Goal: Task Accomplishment & Management: Complete application form

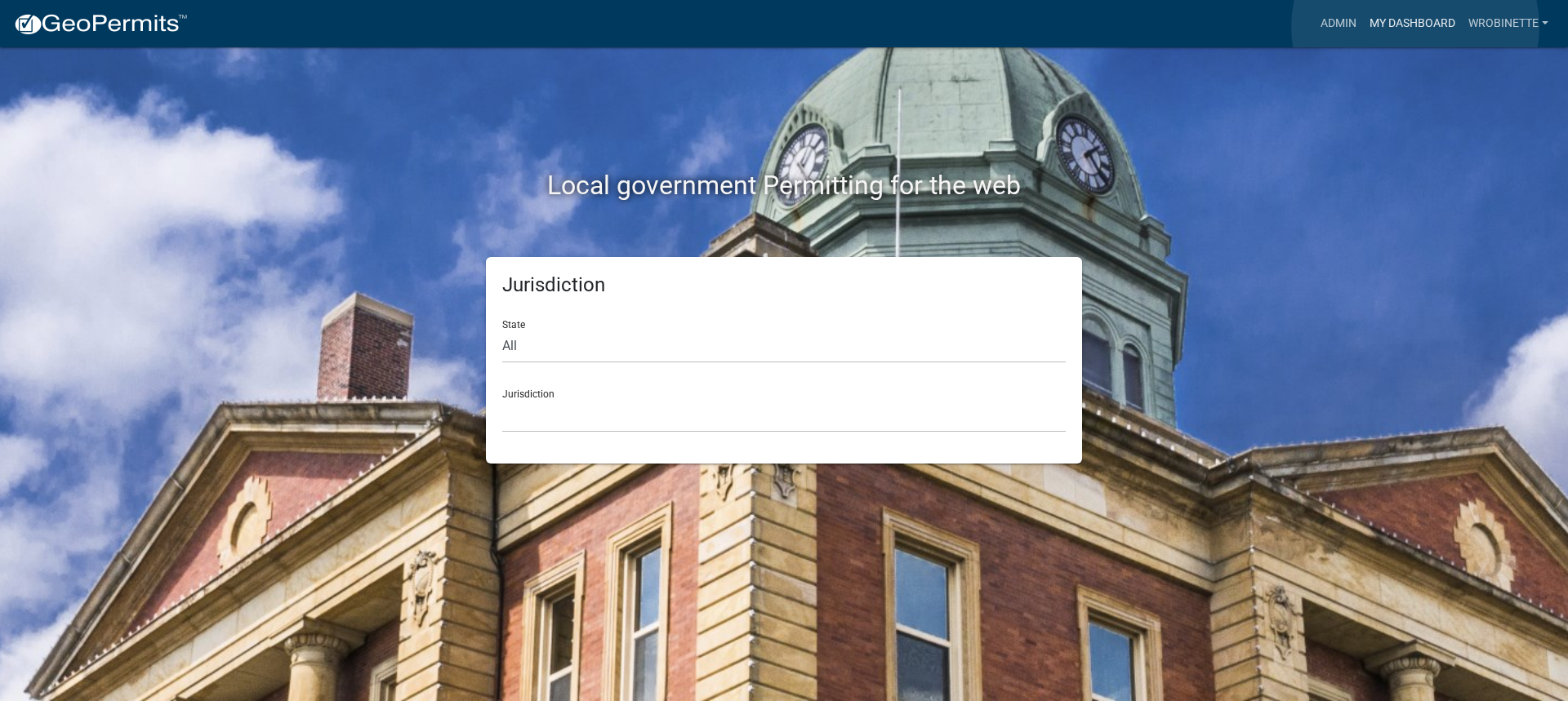
click at [1415, 27] on link "My Dashboard" at bounding box center [1412, 23] width 99 height 31
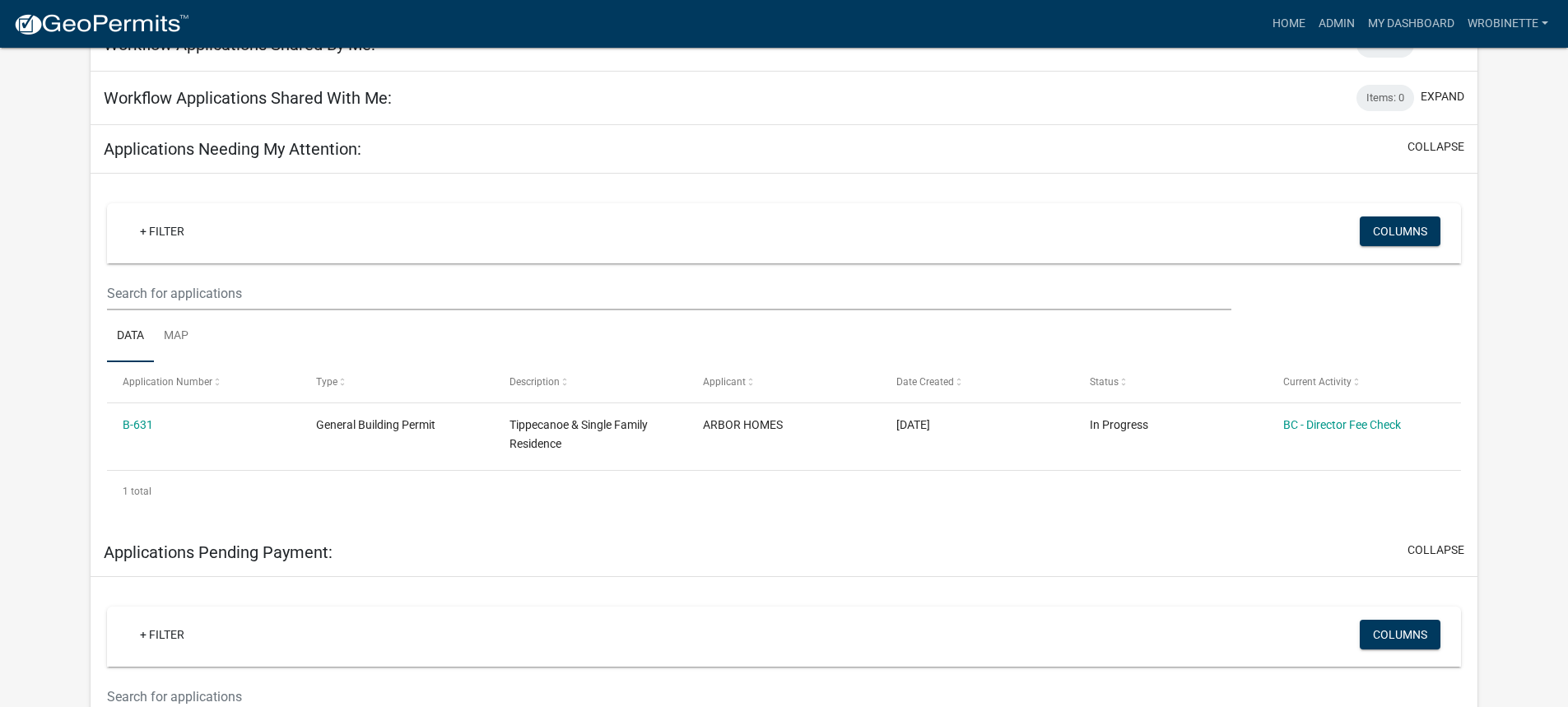
scroll to position [164, 0]
click at [1427, 19] on link "My Dashboard" at bounding box center [1410, 23] width 99 height 31
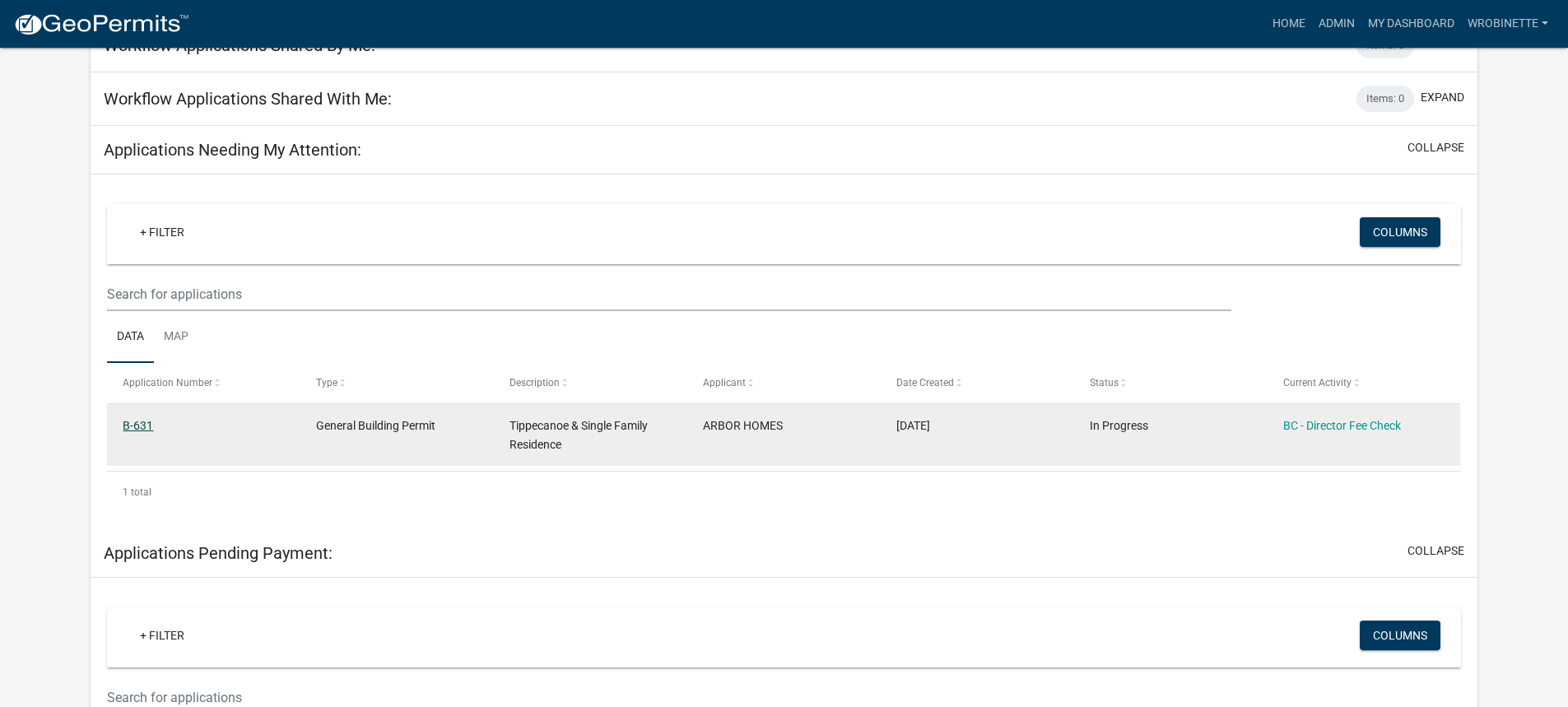
click at [136, 425] on link "B-631" at bounding box center [138, 426] width 30 height 13
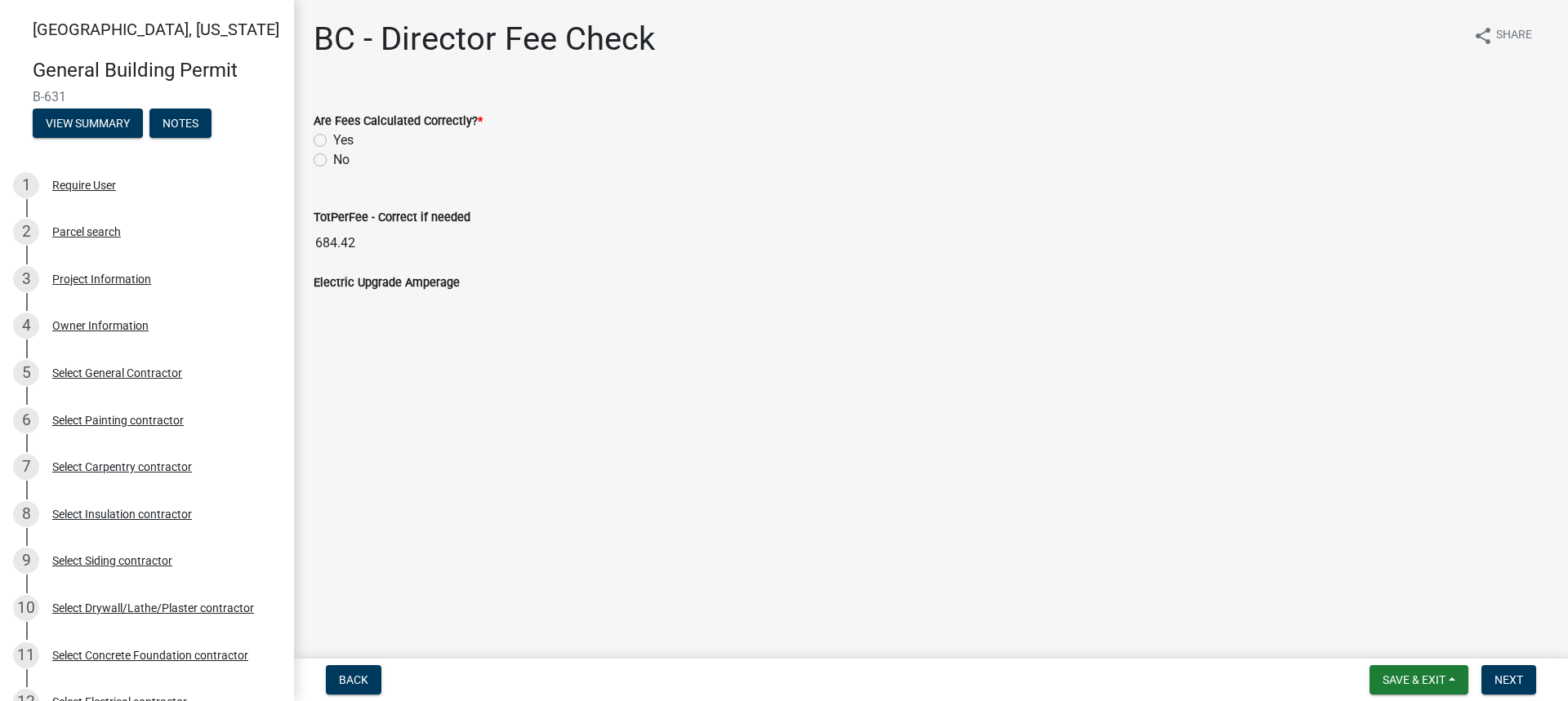
click at [333, 138] on label "Yes" at bounding box center [343, 141] width 21 height 20
click at [333, 138] on input "Yes" at bounding box center [338, 136] width 11 height 11
radio input "true"
click at [1508, 680] on span "Next" at bounding box center [1508, 680] width 29 height 13
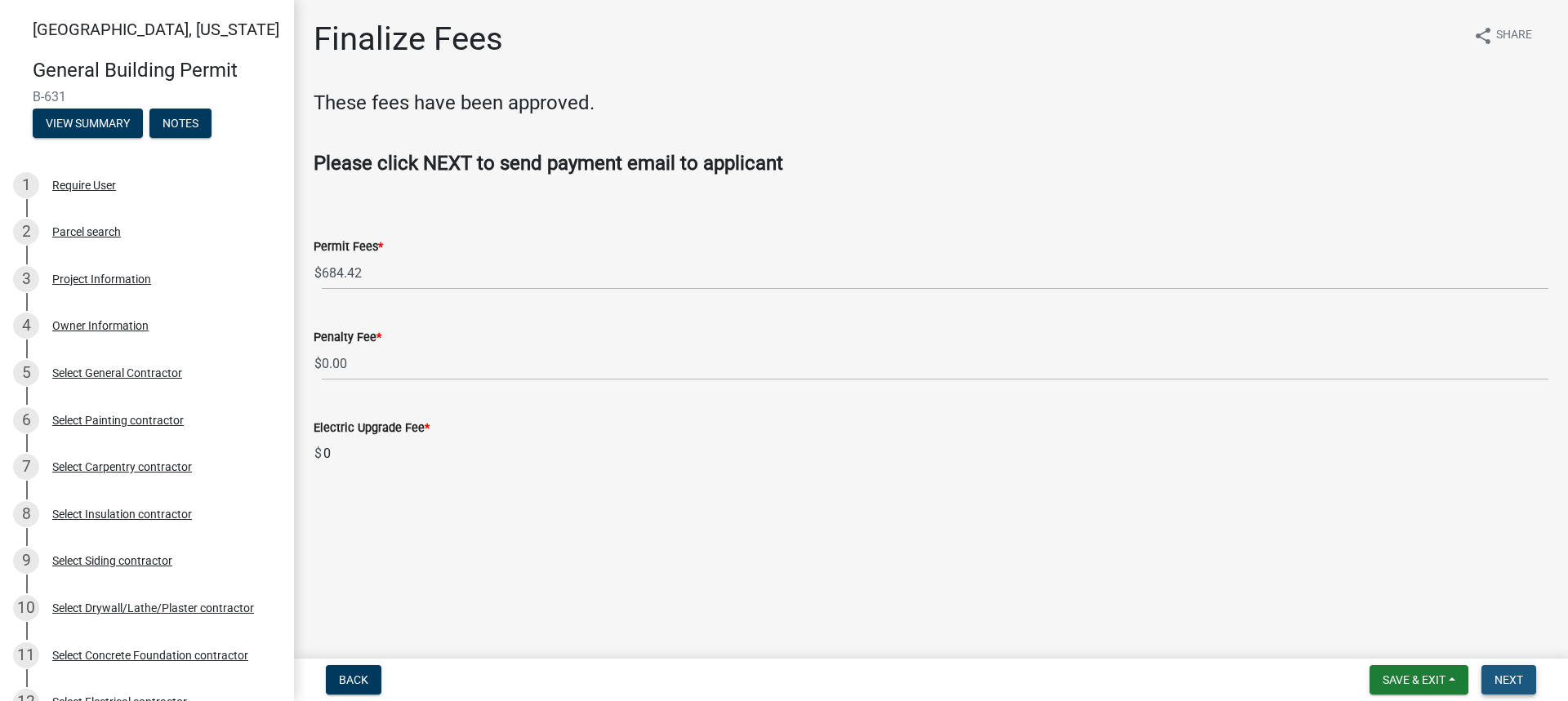
drag, startPoint x: 1516, startPoint y: 679, endPoint x: 1513, endPoint y: 665, distance: 14.3
click at [1516, 678] on span "Next" at bounding box center [1508, 680] width 29 height 13
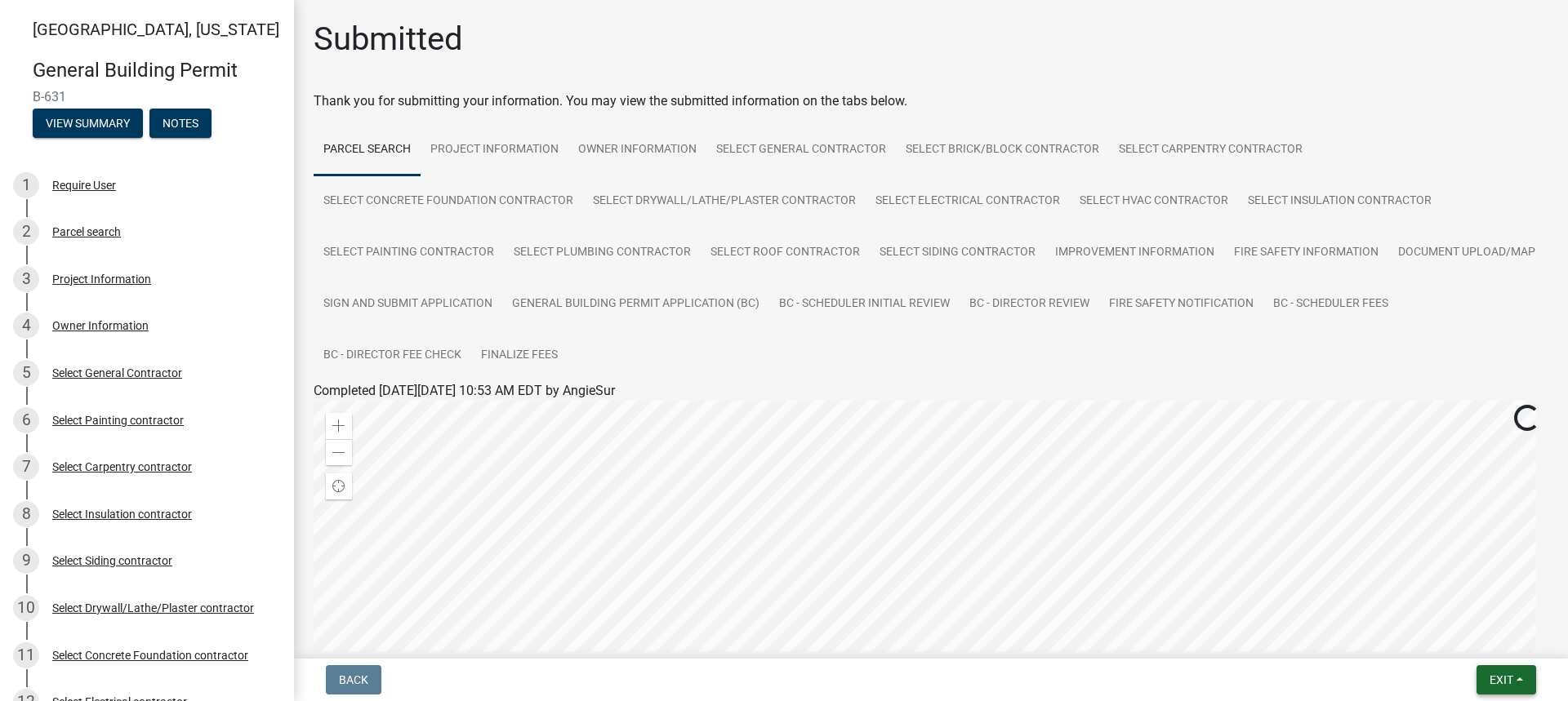
click at [1514, 678] on button "Exit" at bounding box center [1506, 680] width 60 height 30
click at [1474, 642] on button "Save & Exit" at bounding box center [1470, 637] width 131 height 39
